Goal: Information Seeking & Learning: Learn about a topic

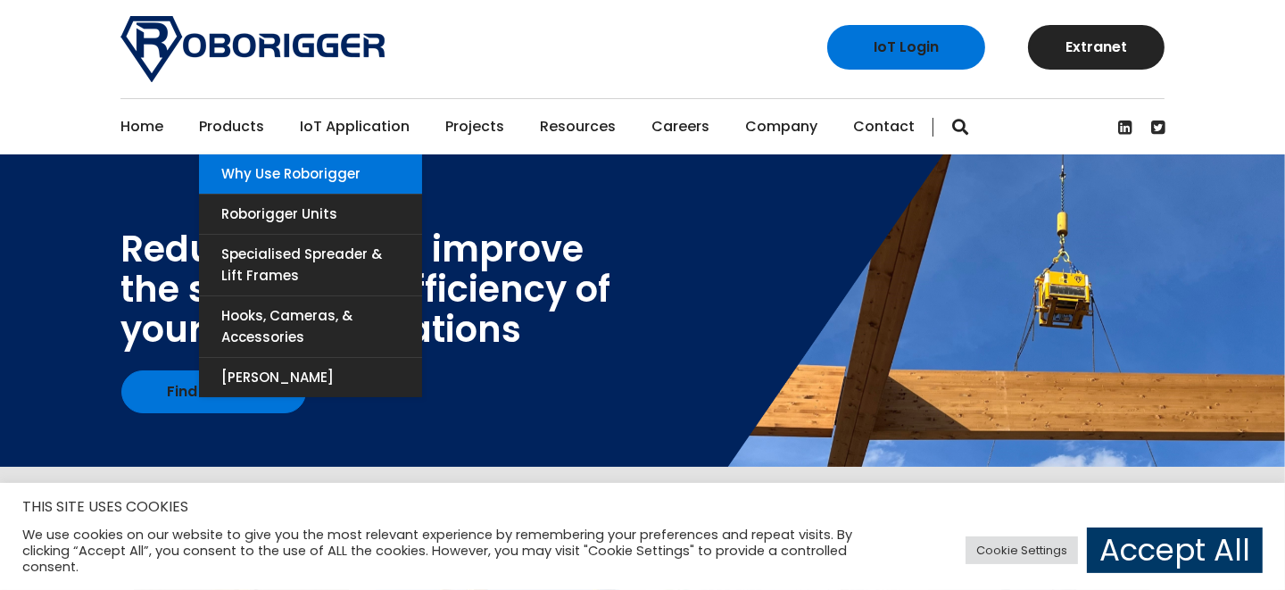
click at [294, 177] on link "Why use Roborigger" at bounding box center [310, 173] width 223 height 39
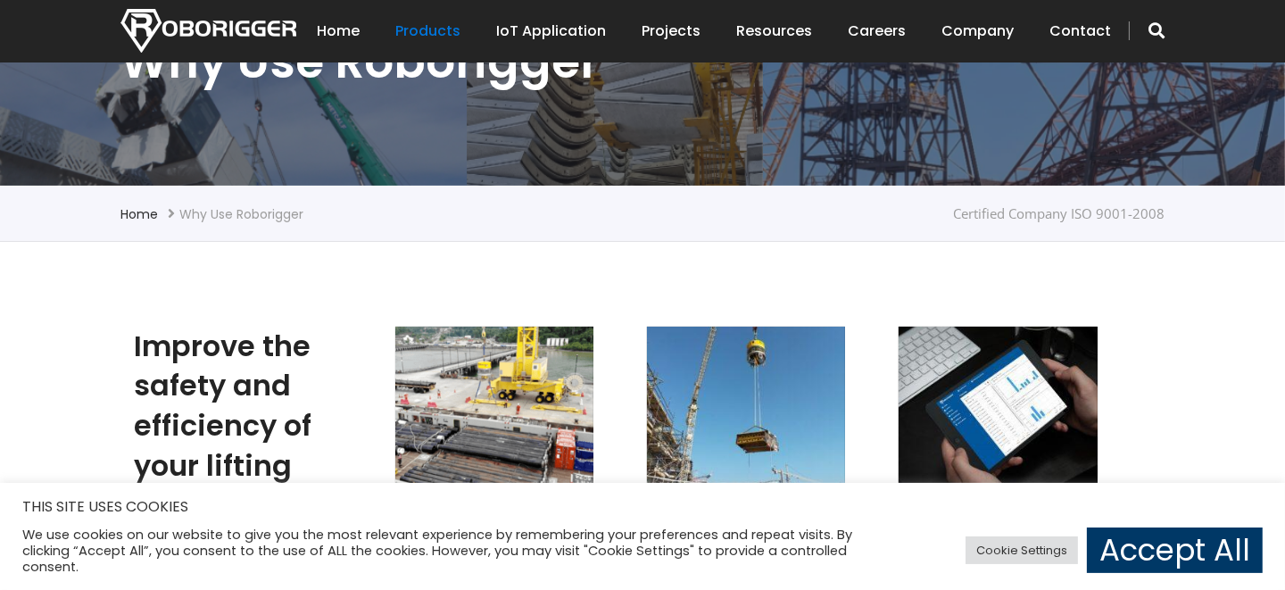
scroll to position [356, 0]
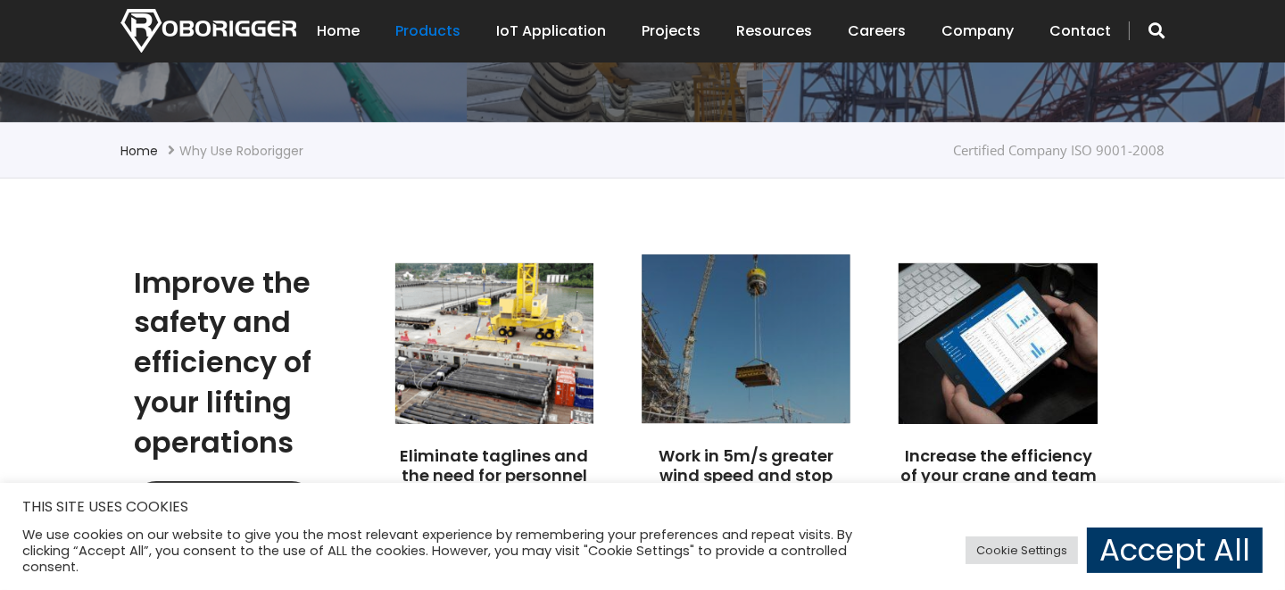
click at [728, 363] on img at bounding box center [746, 338] width 209 height 169
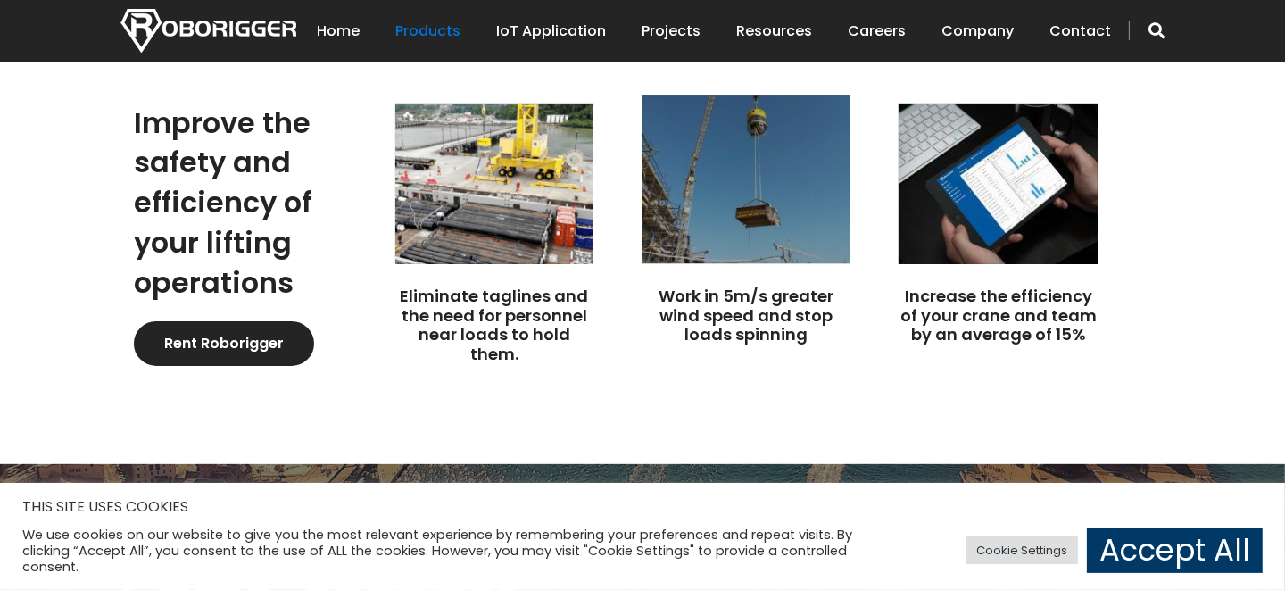
scroll to position [625, 0]
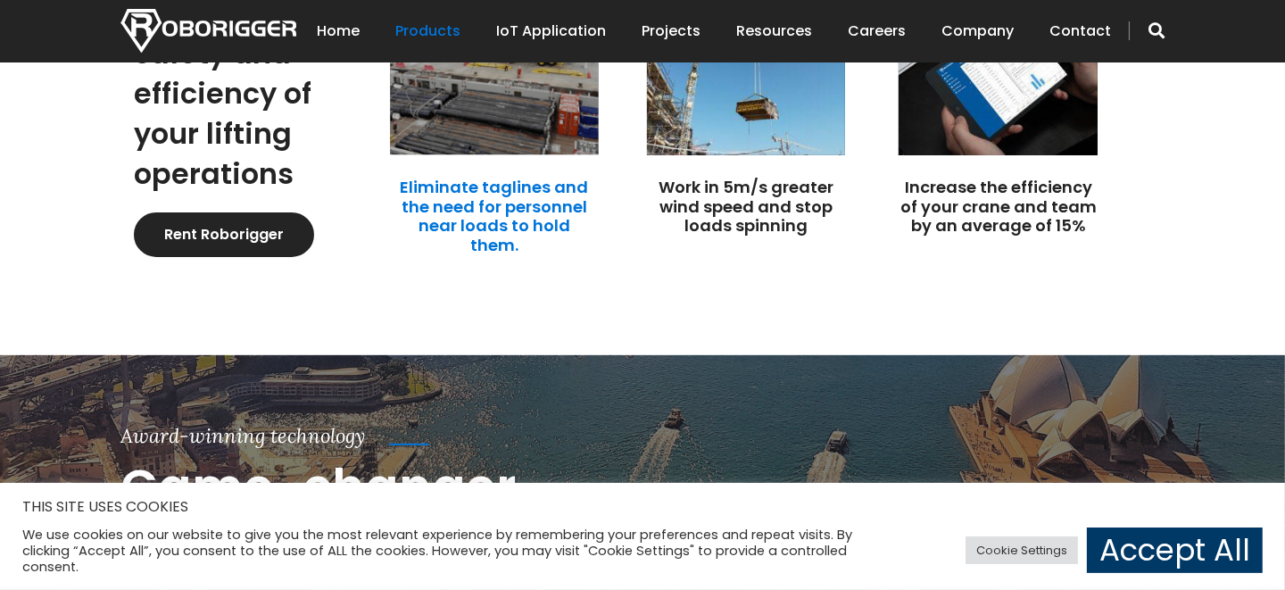
click at [474, 210] on link "Eliminate taglines and the need for personnel near loads to hold them." at bounding box center [494, 216] width 188 height 80
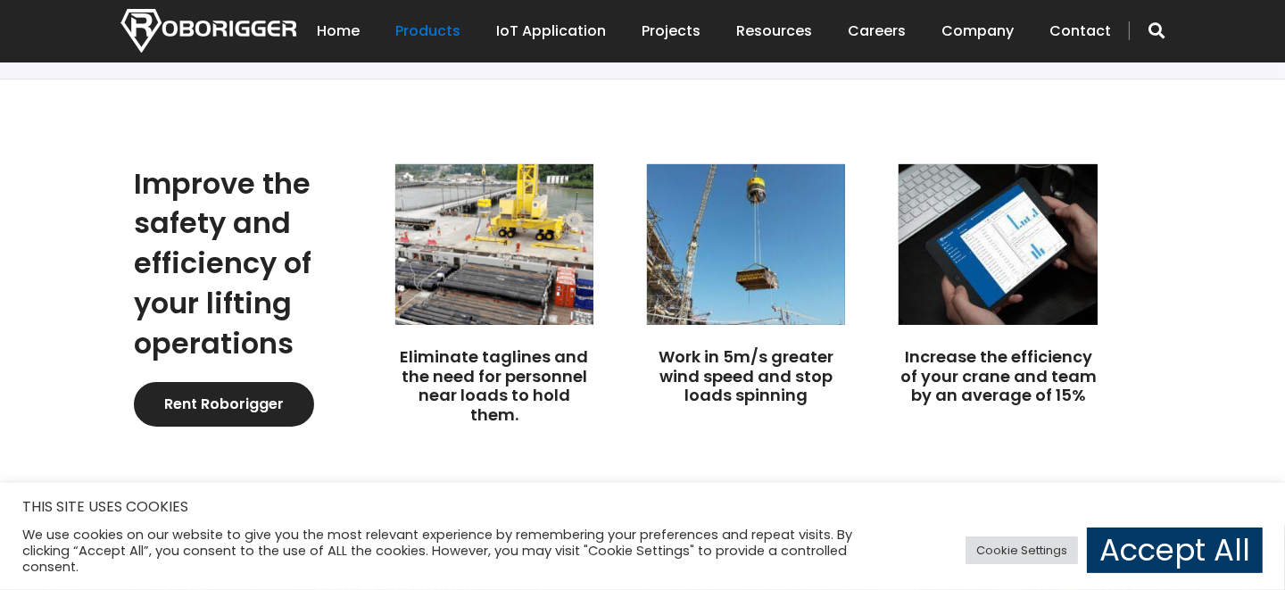
scroll to position [356, 0]
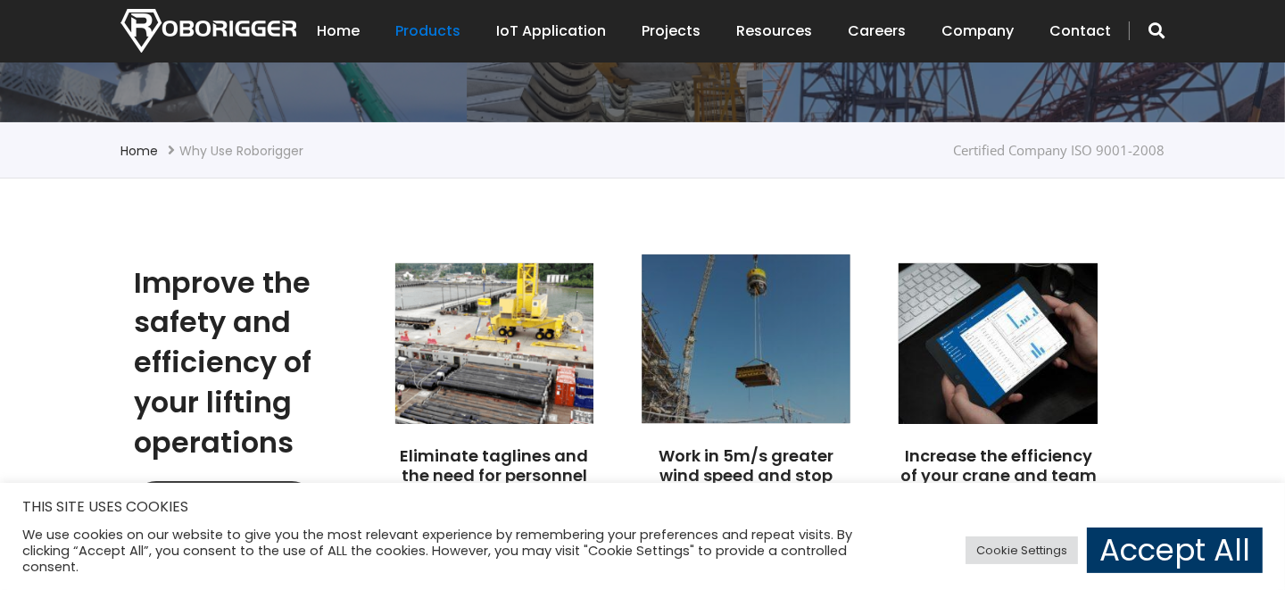
click at [783, 360] on img at bounding box center [746, 338] width 209 height 169
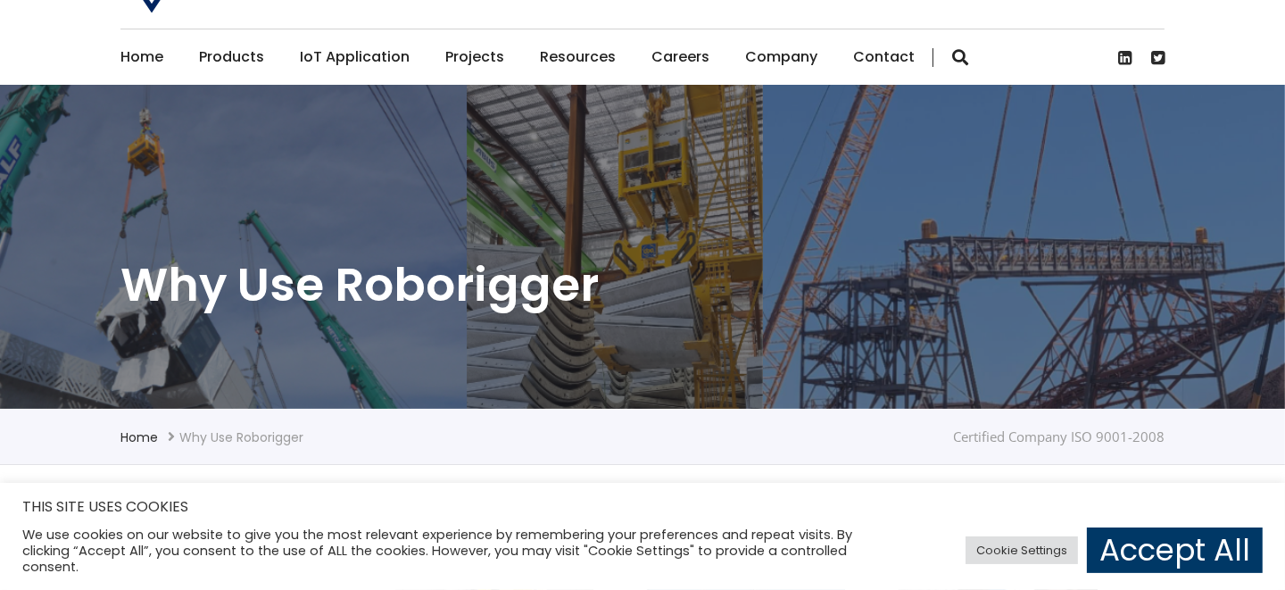
scroll to position [178, 0]
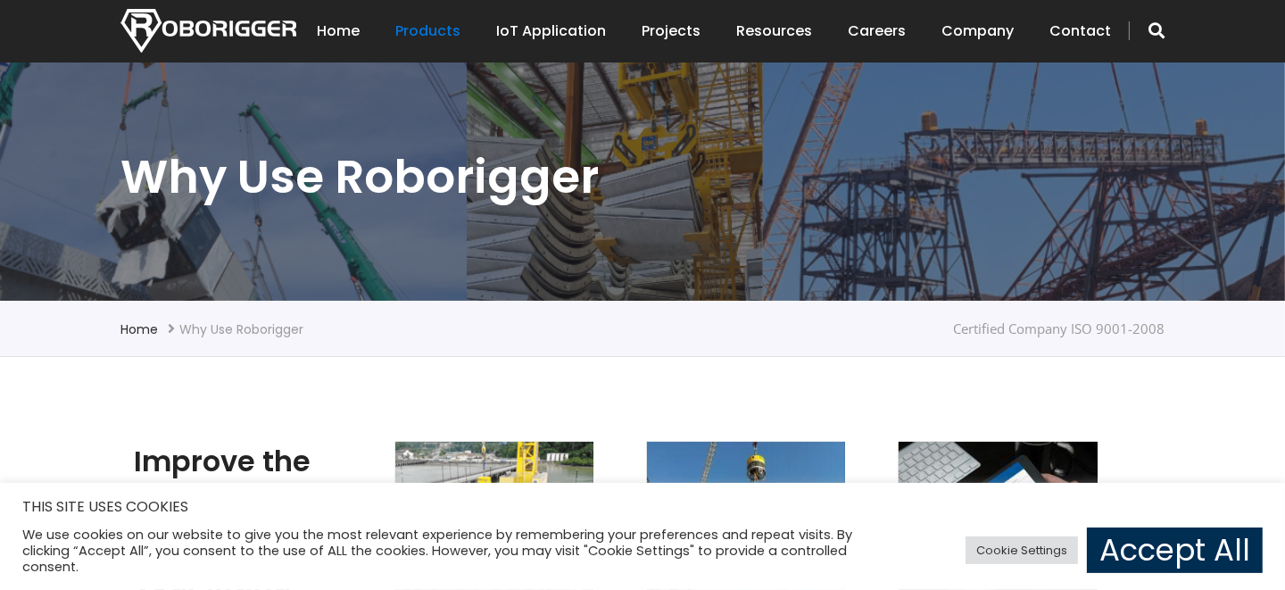
click at [1139, 553] on link "Accept All" at bounding box center [1175, 550] width 176 height 46
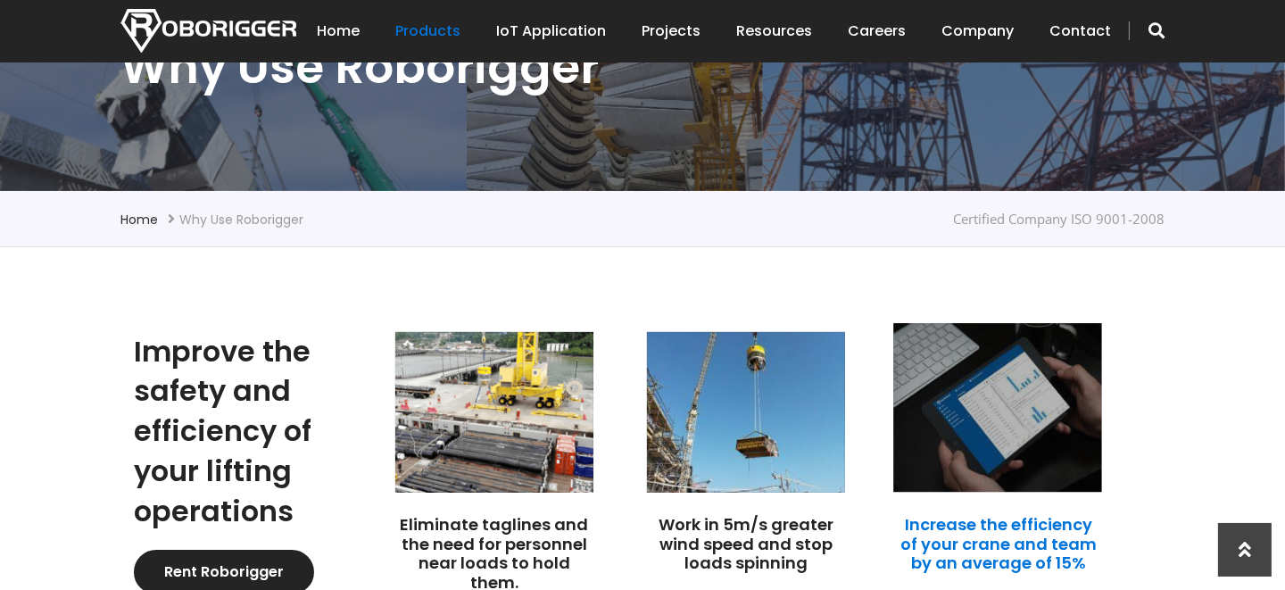
scroll to position [356, 0]
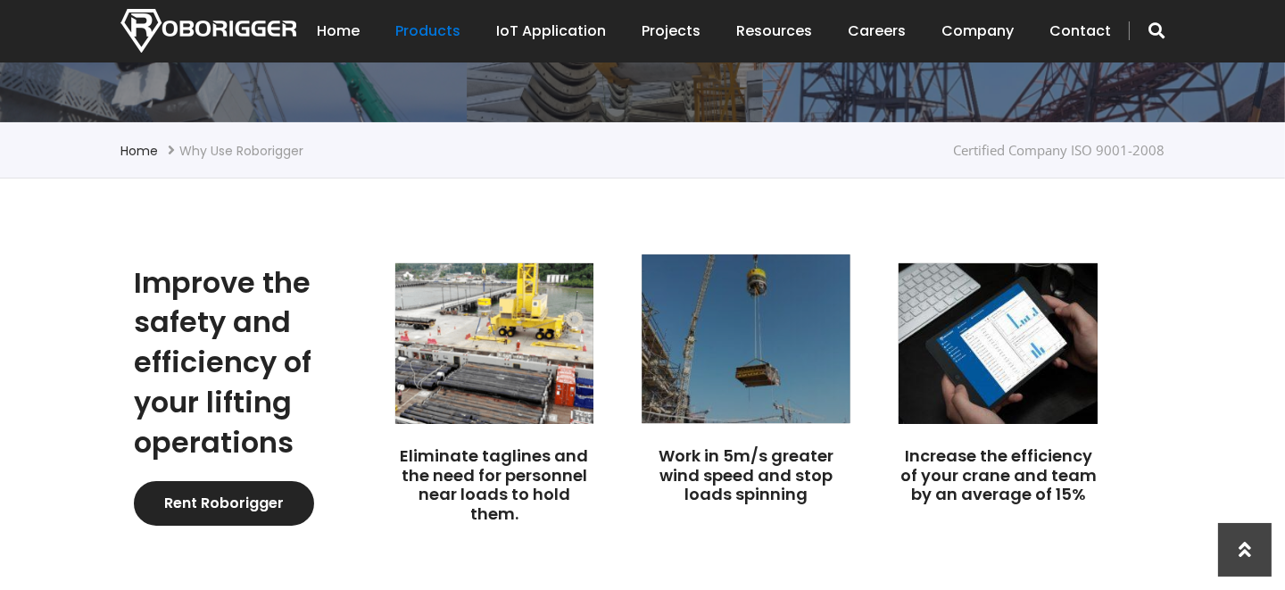
click at [765, 384] on img at bounding box center [746, 338] width 209 height 169
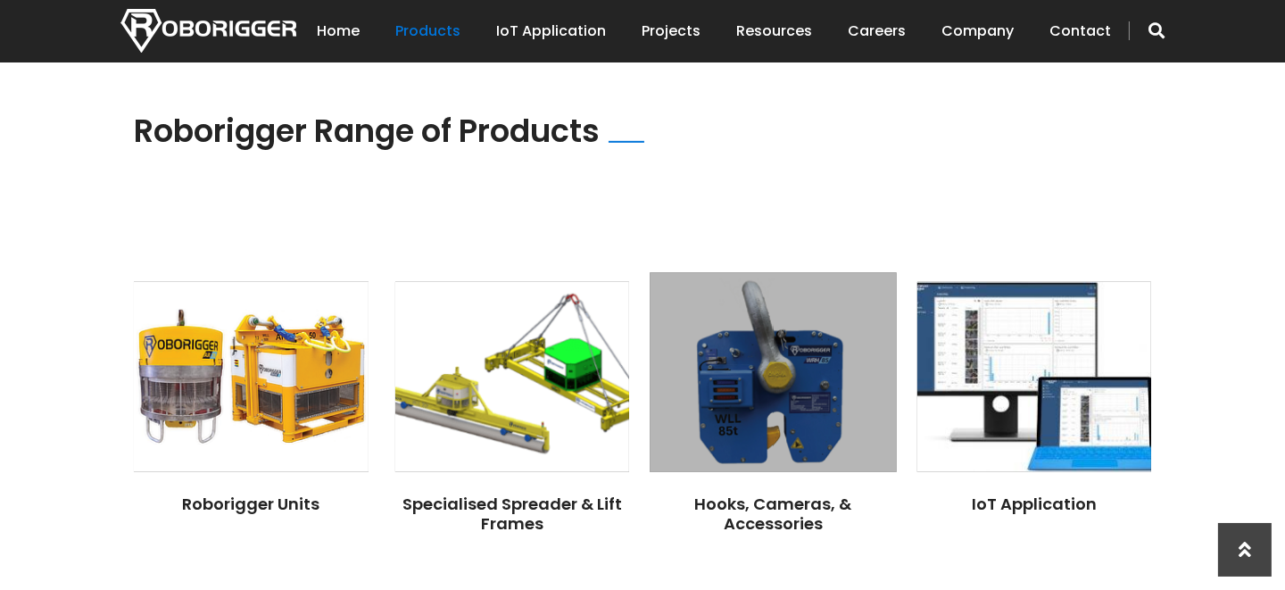
scroll to position [1338, 0]
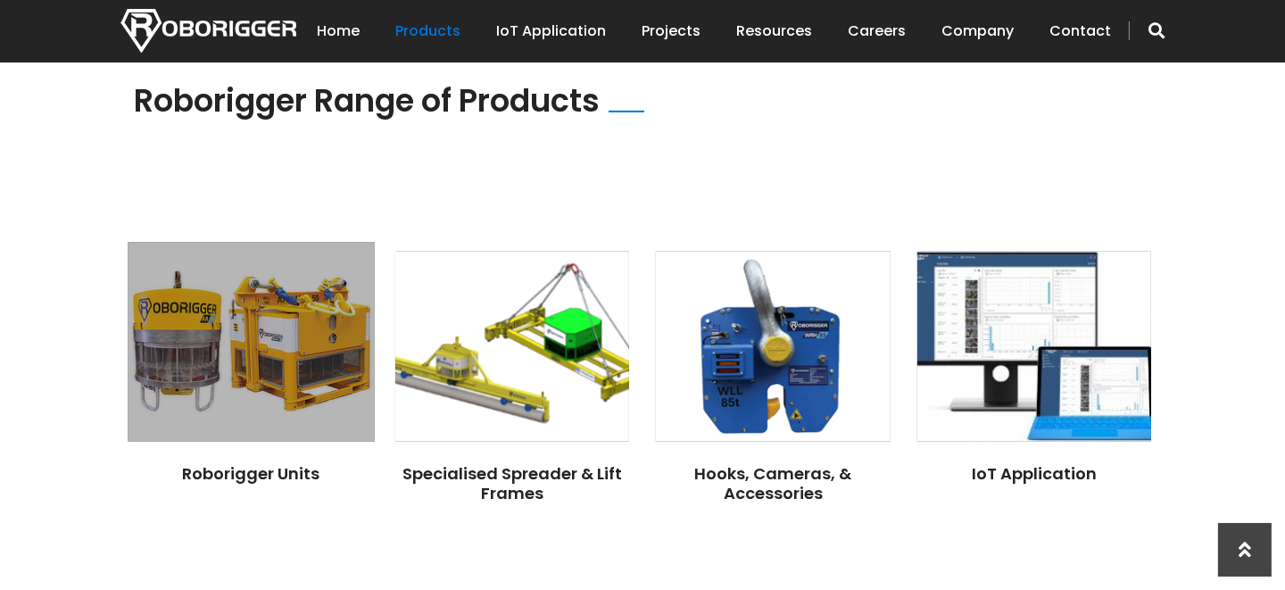
click at [270, 396] on img at bounding box center [251, 343] width 246 height 200
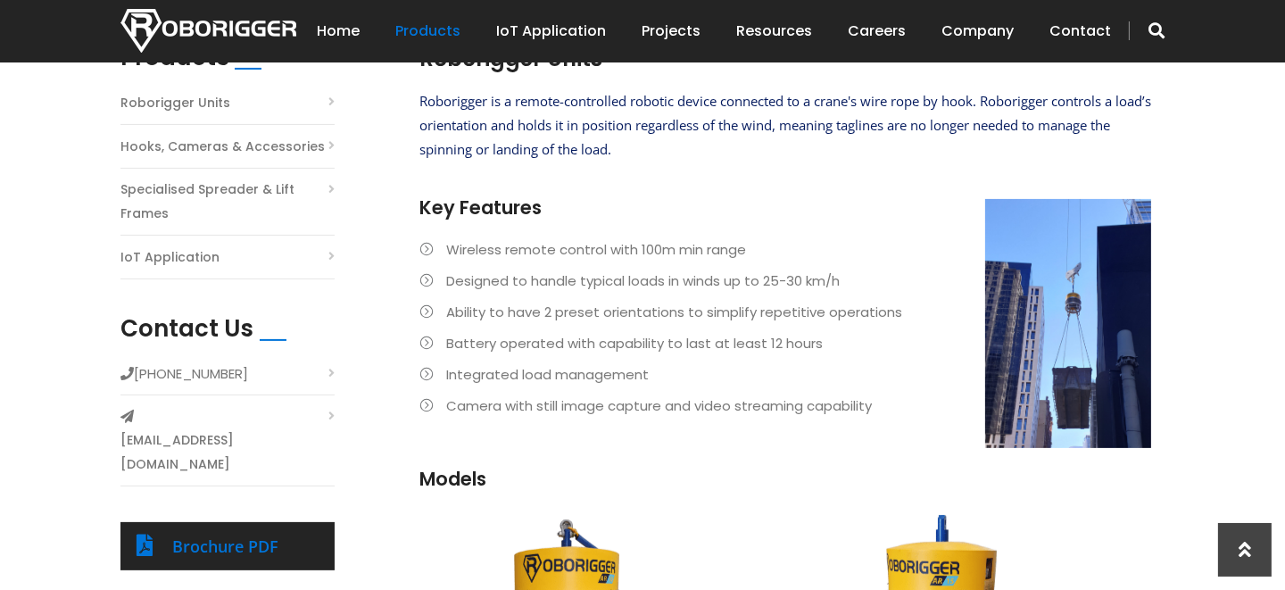
scroll to position [356, 0]
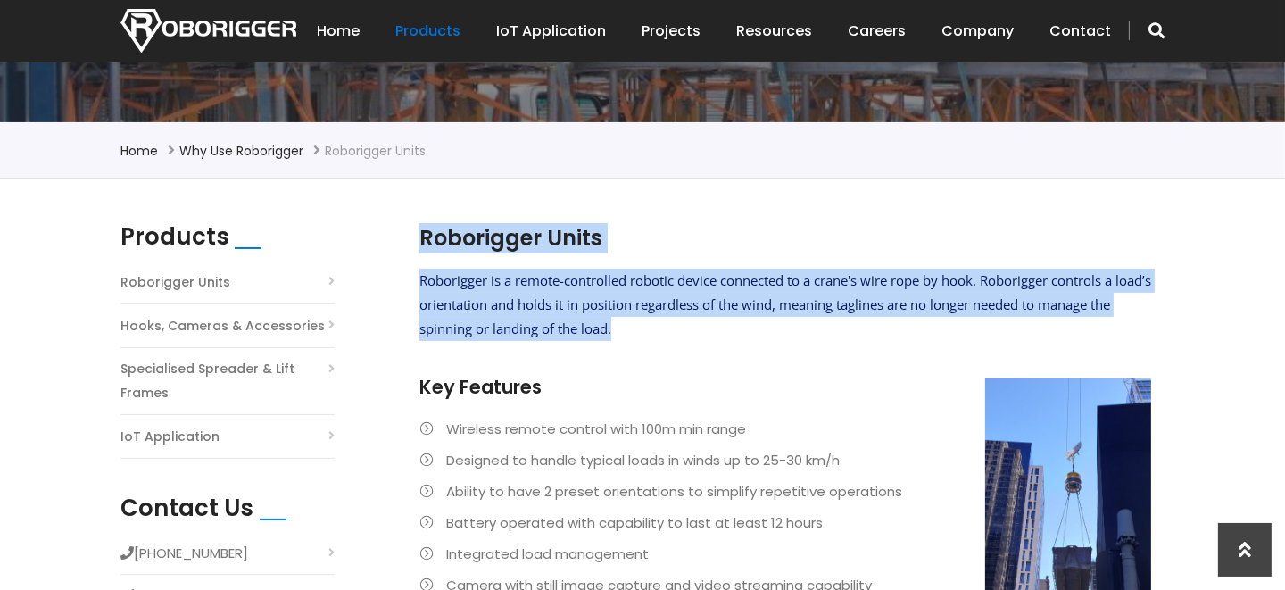
drag, startPoint x: 418, startPoint y: 271, endPoint x: 920, endPoint y: 332, distance: 506.0
click at [920, 332] on section "Roborigger Units Roborigger is a remote-controlled robotic device connected to …" at bounding box center [785, 455] width 750 height 465
click at [548, 286] on span "Roborigger is a remote-controlled robotic device connected to a crane's wire ro…" at bounding box center [785, 304] width 732 height 66
drag, startPoint x: 420, startPoint y: 277, endPoint x: 769, endPoint y: 344, distance: 355.3
click at [769, 344] on div "Roborigger is a remote-controlled robotic device connected to a crane's wire ro…" at bounding box center [785, 457] width 732 height 377
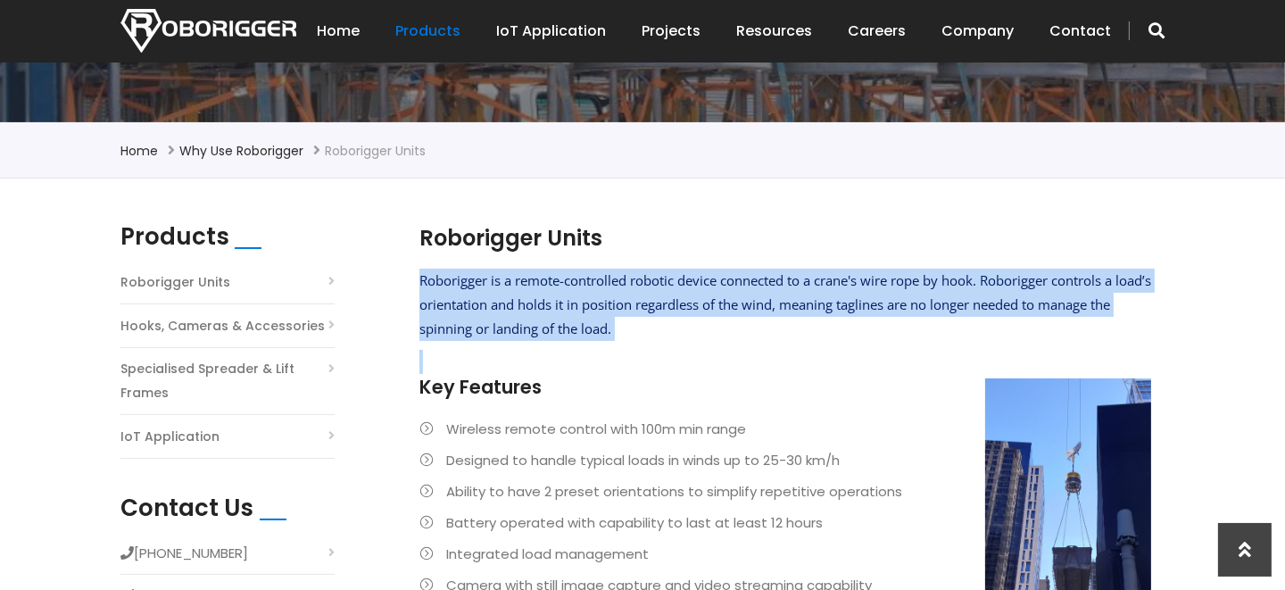
copy div "Roborigger is a remote-controlled robotic device connected to a crane's wire ro…"
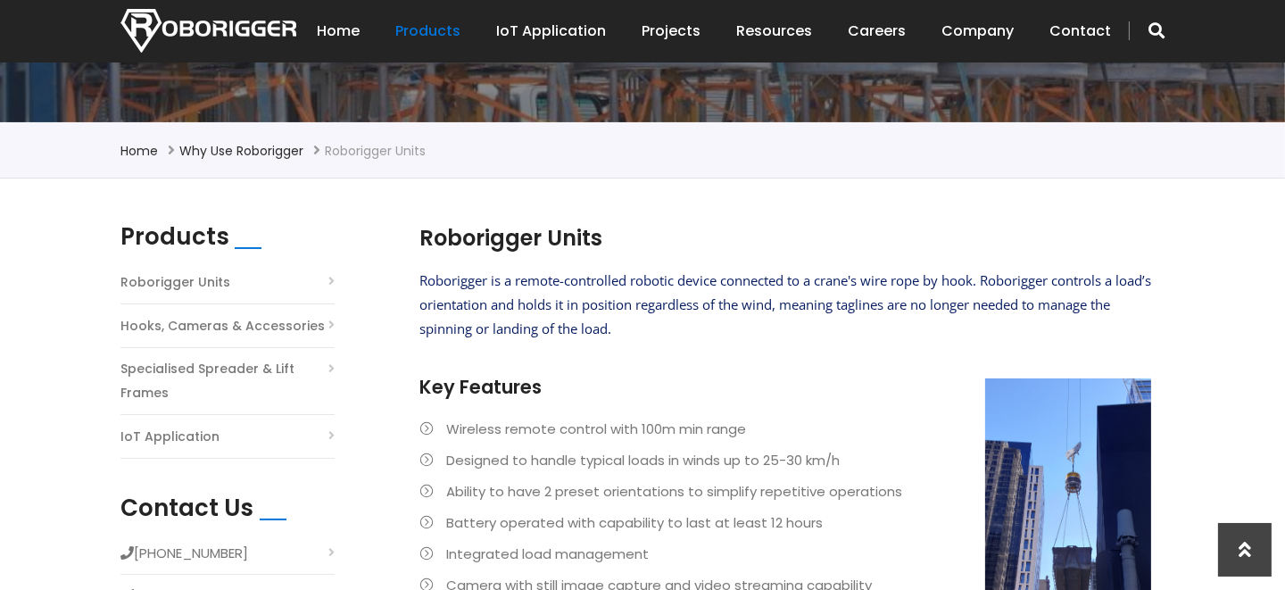
click at [450, 382] on h3 "Key Features" at bounding box center [785, 387] width 732 height 26
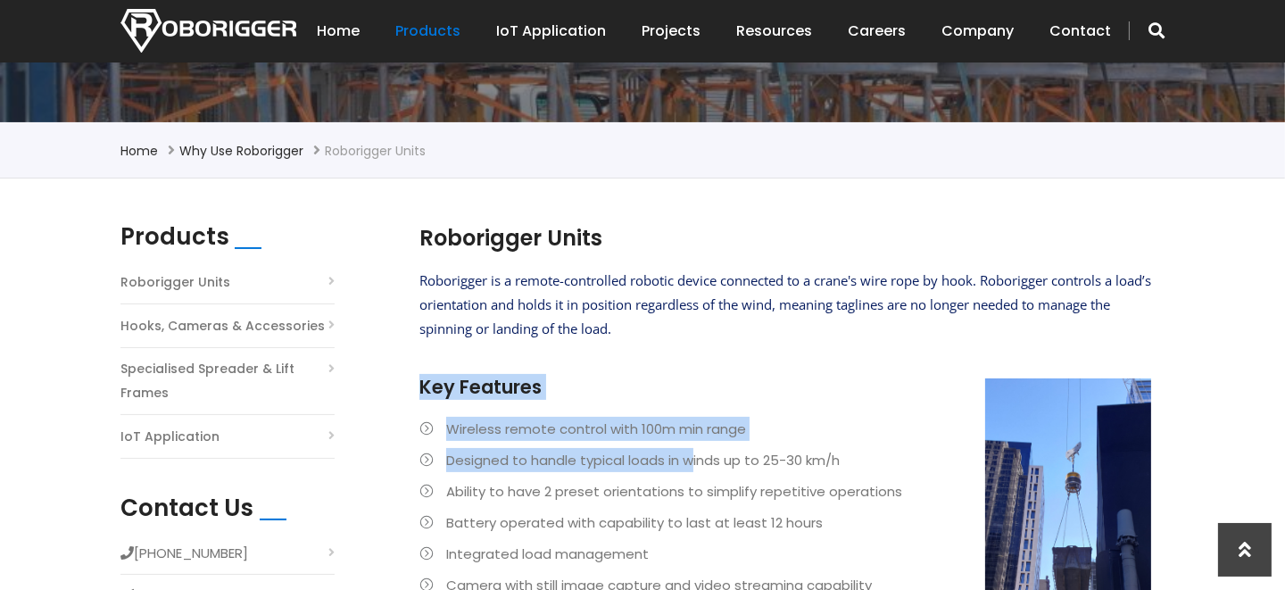
drag, startPoint x: 424, startPoint y: 385, endPoint x: 694, endPoint y: 468, distance: 282.6
click at [695, 468] on div "Roborigger is a remote-controlled robotic device connected to a crane's wire ro…" at bounding box center [785, 457] width 732 height 377
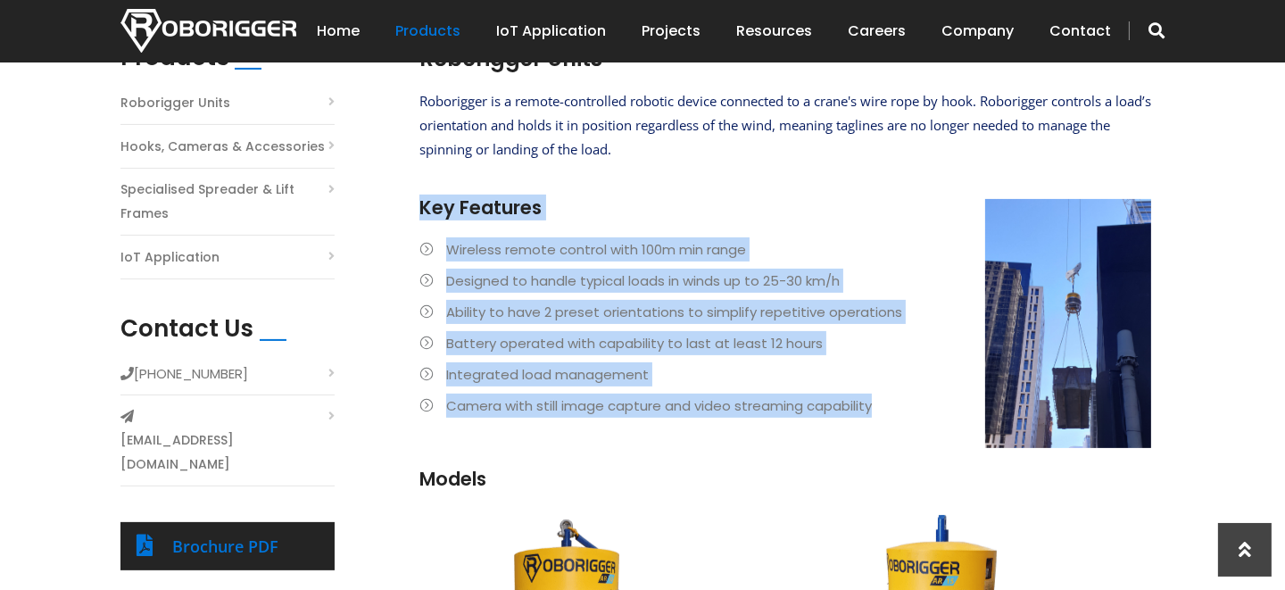
click at [889, 412] on li "Camera with still image capture and video streaming capability" at bounding box center [785, 406] width 732 height 24
copy div "Key Features Wireless remote control with 100m min range Designed to handle typ…"
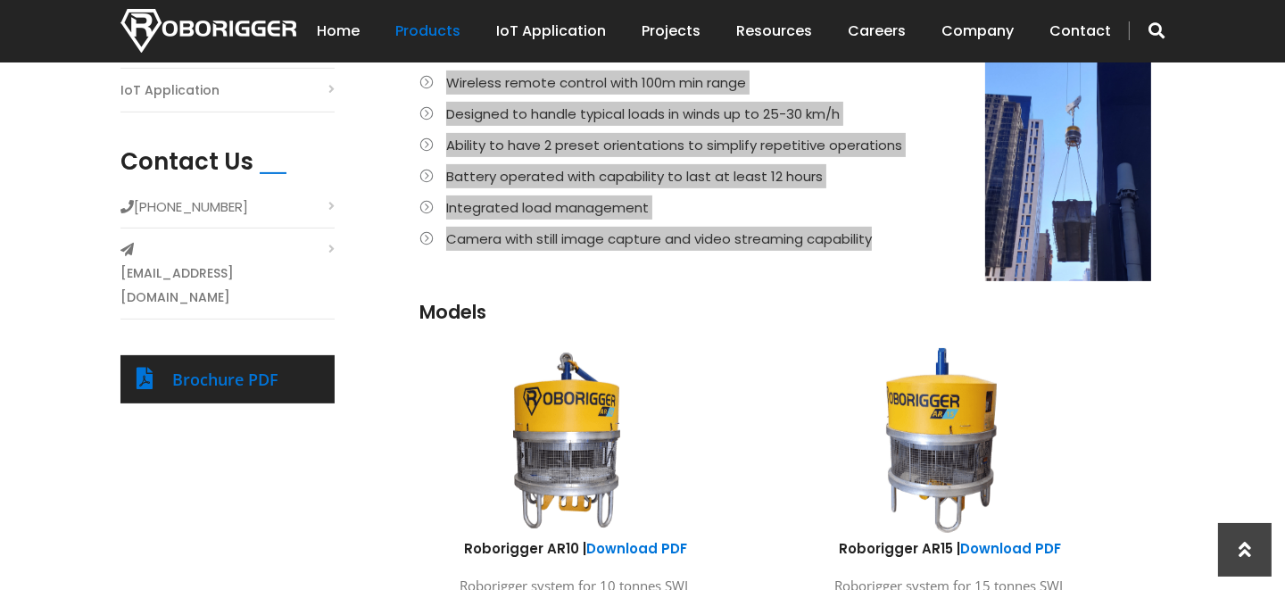
scroll to position [802, 0]
